Goal: Information Seeking & Learning: Learn about a topic

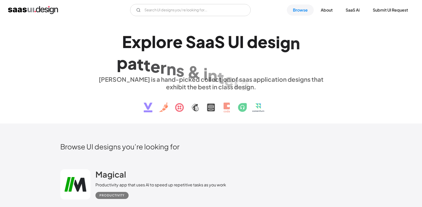
scroll to position [188, 0]
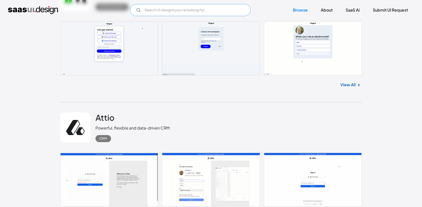
click at [164, 9] on input "Email Form" at bounding box center [190, 10] width 120 height 12
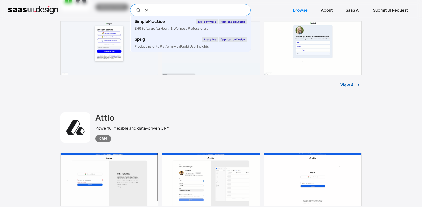
type input "p"
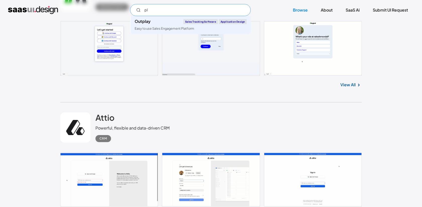
type input "p"
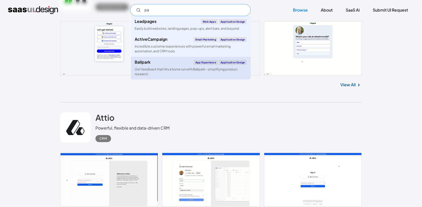
click at [182, 69] on div "Get feedback that hits a home run with Ballpark - simplifying product research." at bounding box center [190, 72] width 112 height 10
type input "pa"
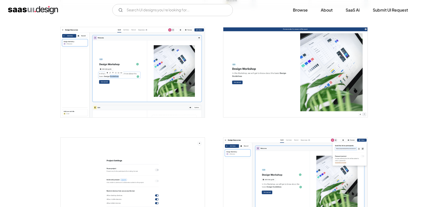
scroll to position [311, 0]
click at [292, 9] on link "Browse" at bounding box center [300, 10] width 27 height 11
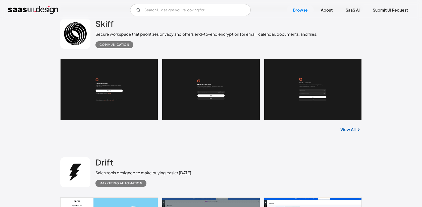
scroll to position [413, 0]
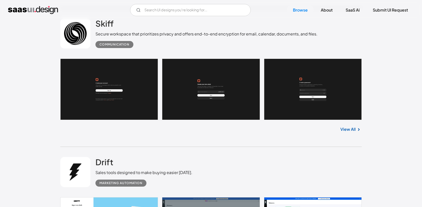
click at [352, 129] on link "View All" at bounding box center [347, 129] width 15 height 6
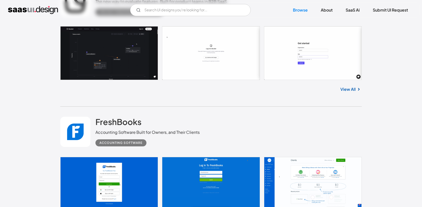
scroll to position [844, 0]
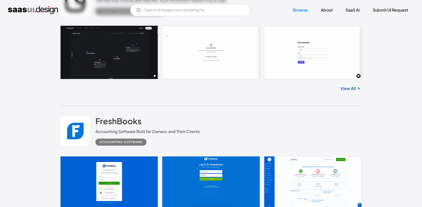
click at [357, 88] on img at bounding box center [358, 88] width 6 height 6
click at [348, 90] on link "View All" at bounding box center [347, 88] width 15 height 6
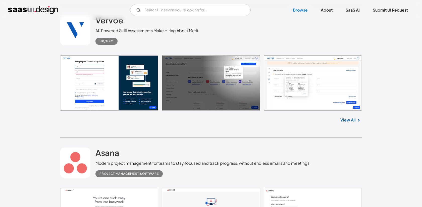
scroll to position [1999, 0]
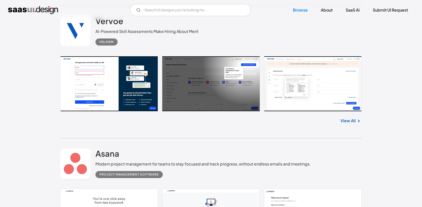
click at [346, 122] on link "View All" at bounding box center [347, 120] width 15 height 6
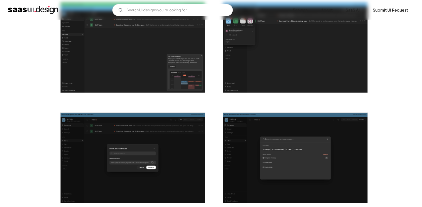
scroll to position [445, 0]
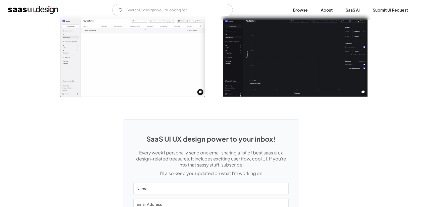
scroll to position [1061, 0]
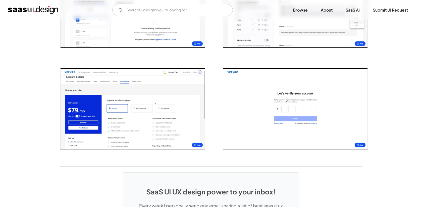
scroll to position [974, 0]
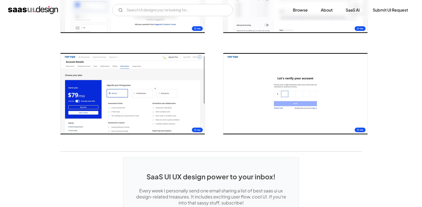
click at [131, 97] on img "open lightbox" at bounding box center [132, 93] width 144 height 81
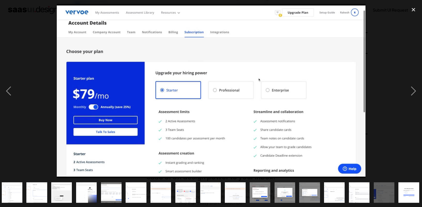
scroll to position [0, 78]
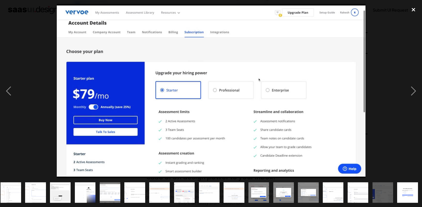
click at [413, 12] on div "close lightbox" at bounding box center [412, 9] width 17 height 11
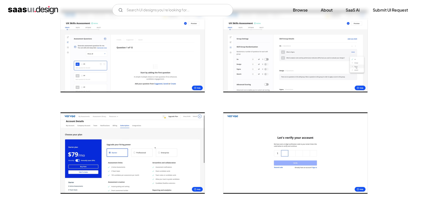
scroll to position [940, 0]
